Goal: Transaction & Acquisition: Purchase product/service

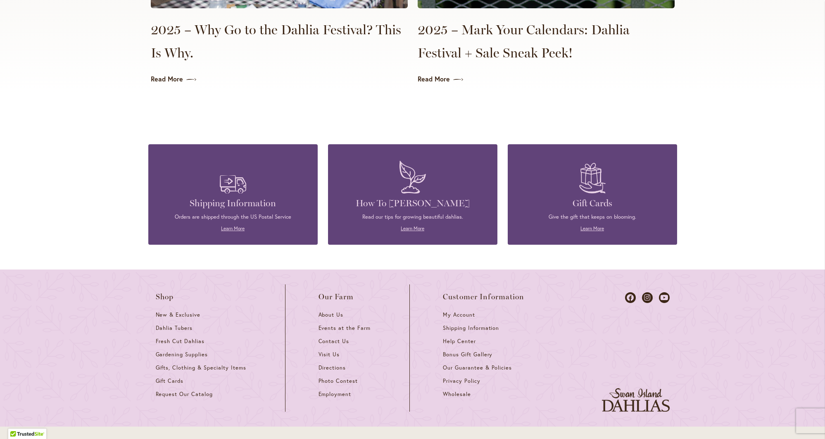
scroll to position [2096, 0]
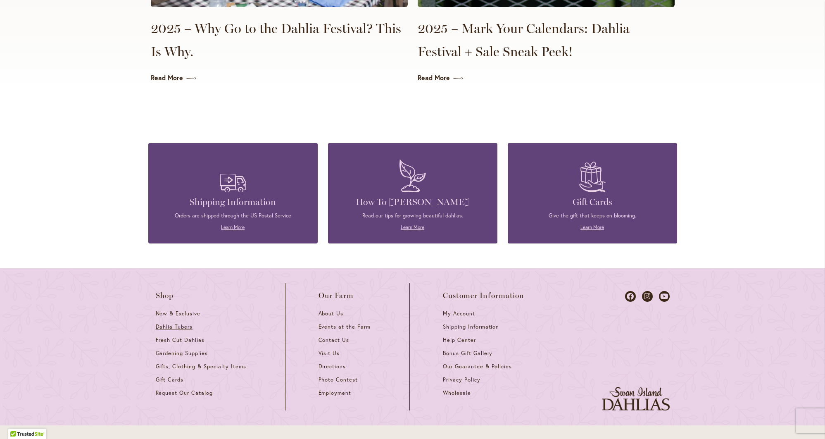
click at [175, 323] on span "Dahlia Tubers" at bounding box center [174, 326] width 37 height 7
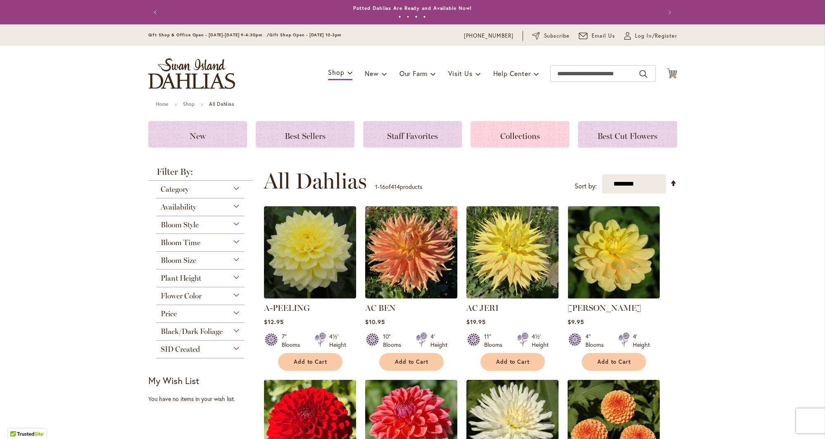
click at [518, 137] on span "Collections" at bounding box center [521, 136] width 40 height 10
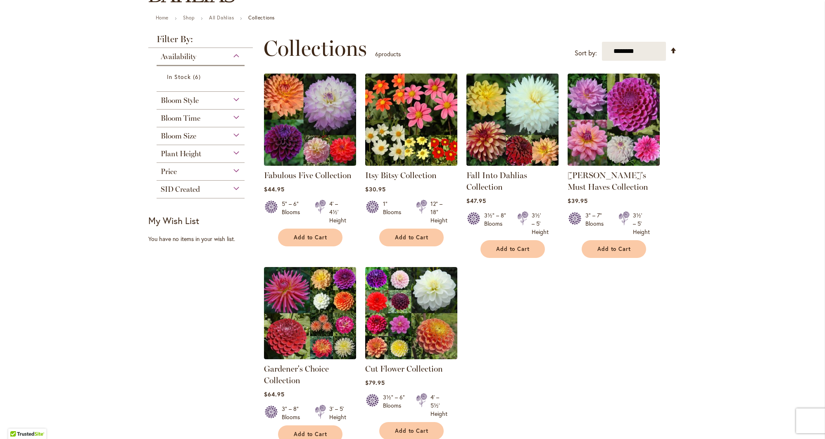
scroll to position [84, 0]
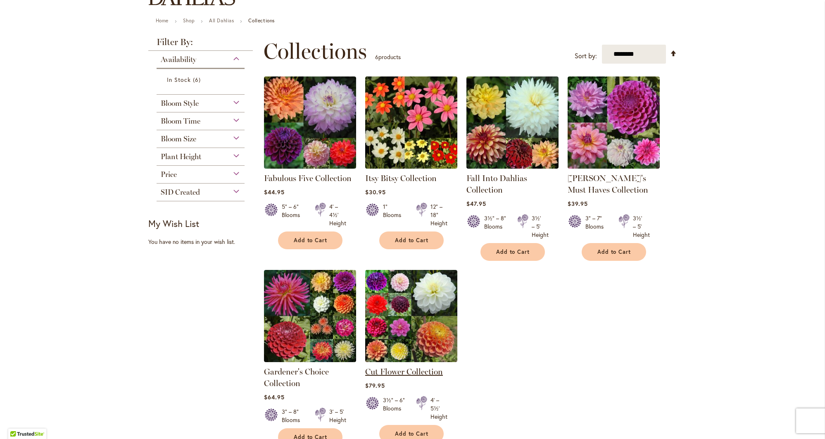
click at [394, 372] on link "Cut Flower Collection" at bounding box center [404, 372] width 78 height 10
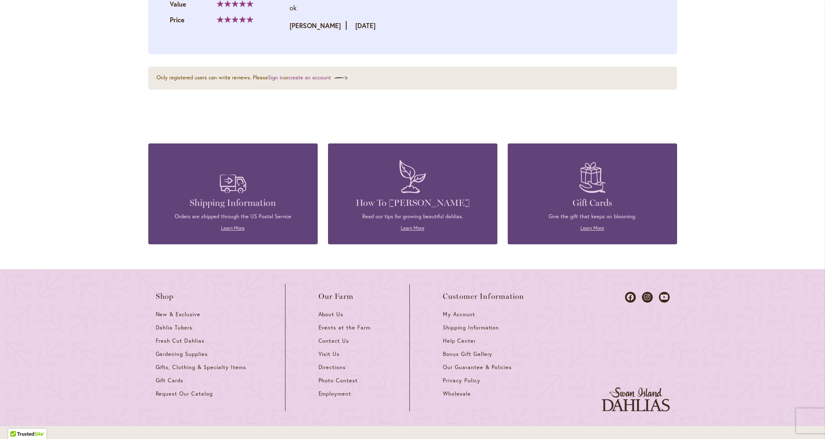
scroll to position [1513, 0]
